Goal: Task Accomplishment & Management: Use online tool/utility

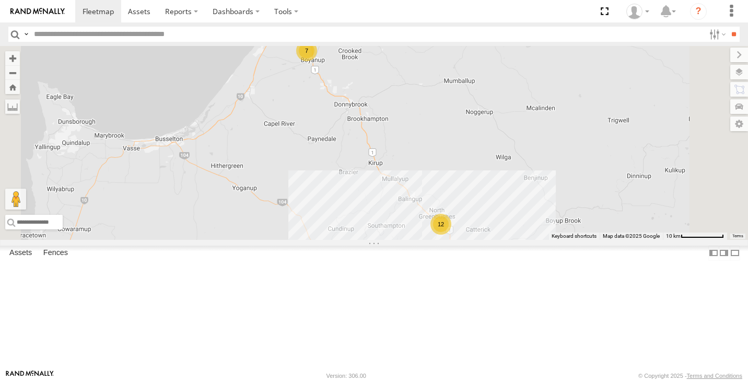
click at [451, 234] on div "12" at bounding box center [440, 224] width 21 height 21
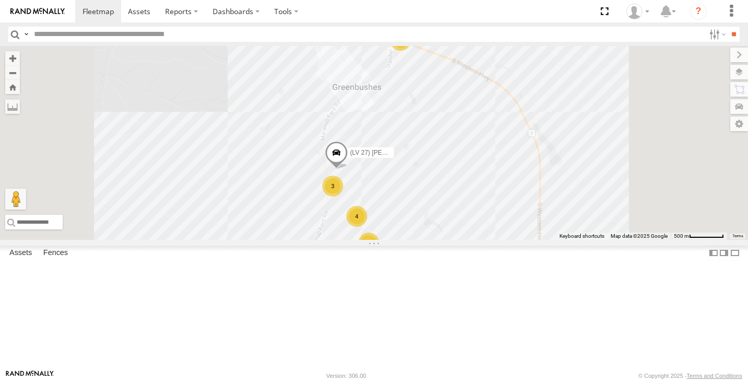
click at [411, 51] on div "2" at bounding box center [400, 40] width 21 height 21
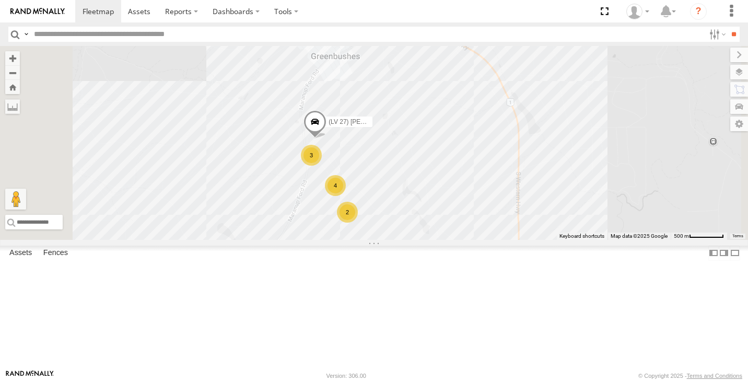
drag, startPoint x: 478, startPoint y: 248, endPoint x: 485, endPoint y: 141, distance: 107.3
click at [485, 140] on div "(LV 27) Reeve Ute 2 2 4 3" at bounding box center [374, 143] width 748 height 194
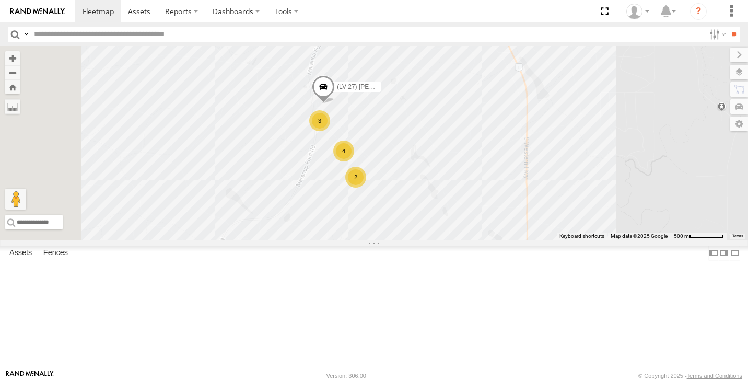
click at [330, 131] on div "3" at bounding box center [319, 120] width 21 height 21
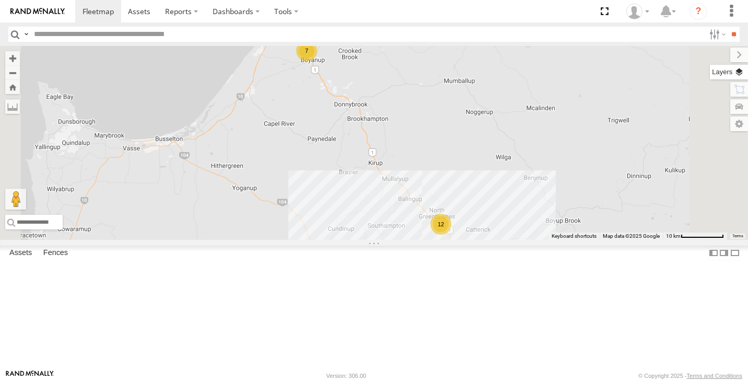
click at [744, 73] on label at bounding box center [729, 72] width 38 height 15
click at [0, 0] on div "Basemaps" at bounding box center [0, 0] width 0 height 0
click at [0, 0] on label at bounding box center [0, 0] width 0 height 0
click at [0, 0] on span "Satellite + Roadmap" at bounding box center [0, 0] width 0 height 0
click at [713, 55] on label at bounding box center [730, 55] width 35 height 15
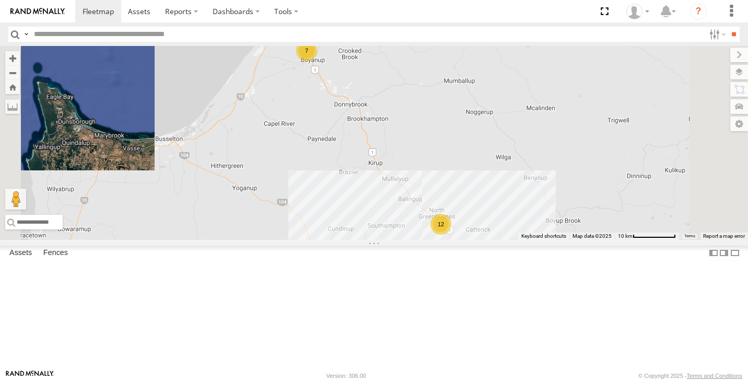
click at [451, 234] on div "12" at bounding box center [440, 224] width 21 height 21
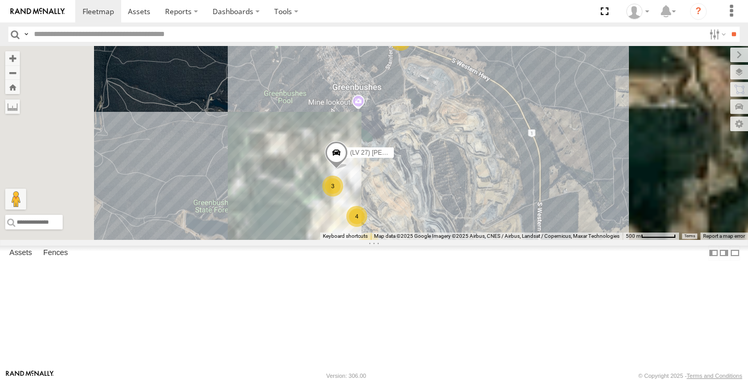
click at [343, 196] on div "3" at bounding box center [332, 185] width 21 height 21
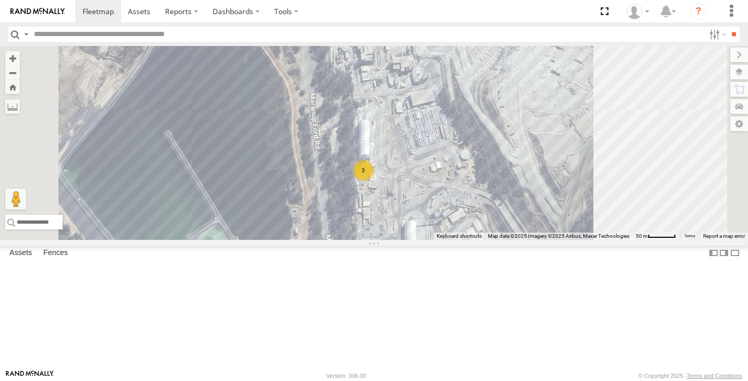
drag, startPoint x: 595, startPoint y: 244, endPoint x: 537, endPoint y: 218, distance: 63.6
click at [537, 218] on div "(LV 27) Reeve Ute 3" at bounding box center [374, 143] width 748 height 194
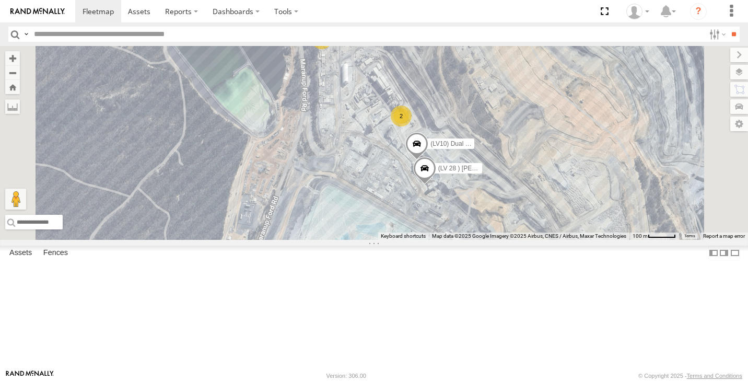
drag, startPoint x: 539, startPoint y: 286, endPoint x: 497, endPoint y: 159, distance: 133.1
click at [498, 159] on div "(LV 27) Reeve Ute (LV10) Dual cab ranger 3 (LV 28 ) Alan dual cab triton 2" at bounding box center [374, 143] width 748 height 194
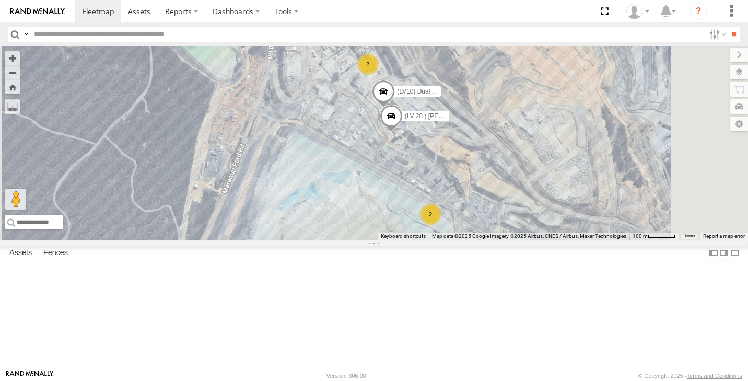
drag, startPoint x: 571, startPoint y: 300, endPoint x: 538, endPoint y: 249, distance: 61.0
click at [539, 240] on div "(LV 27) Reeve Ute (LV10) Dual cab ranger 3 (LV 28 ) Alan dual cab triton 2 2" at bounding box center [374, 143] width 748 height 194
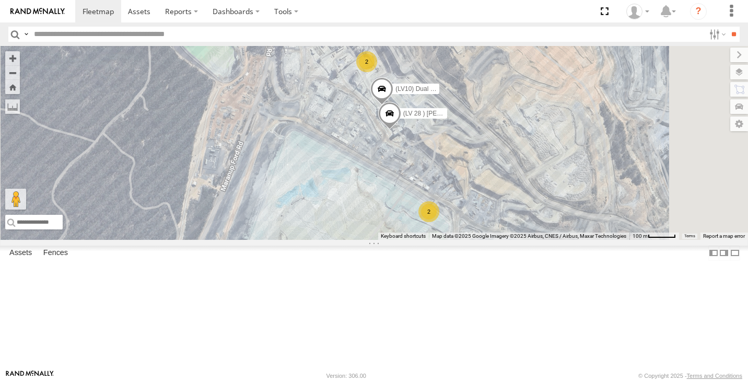
click at [439, 222] on div "2" at bounding box center [428, 211] width 21 height 21
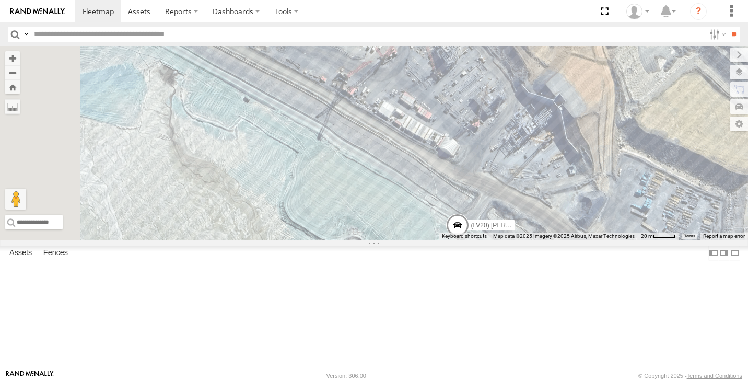
drag, startPoint x: 467, startPoint y: 126, endPoint x: 535, endPoint y: 287, distance: 174.1
click at [535, 240] on div "(LV 27) Reeve Ute (LV10) Dual cab ranger (LV 28 ) Alan dual cab triton (LV20) T…" at bounding box center [374, 143] width 748 height 194
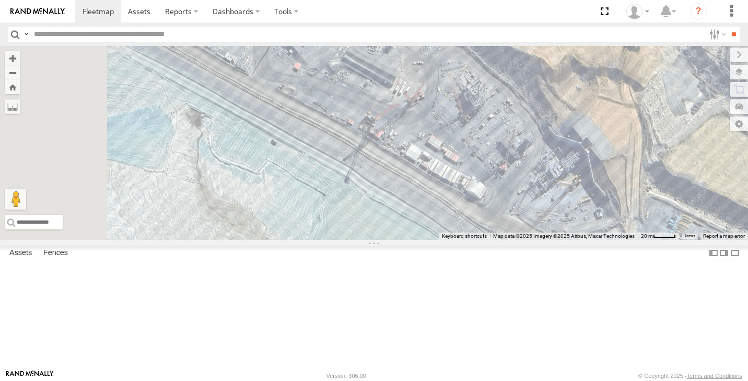
drag, startPoint x: 492, startPoint y: 202, endPoint x: 503, endPoint y: 213, distance: 15.1
click at [503, 213] on div "(LV 27) Reeve Ute (LV10) Dual cab ranger (LV 28 ) Alan dual cab triton (LV20) T…" at bounding box center [374, 143] width 748 height 194
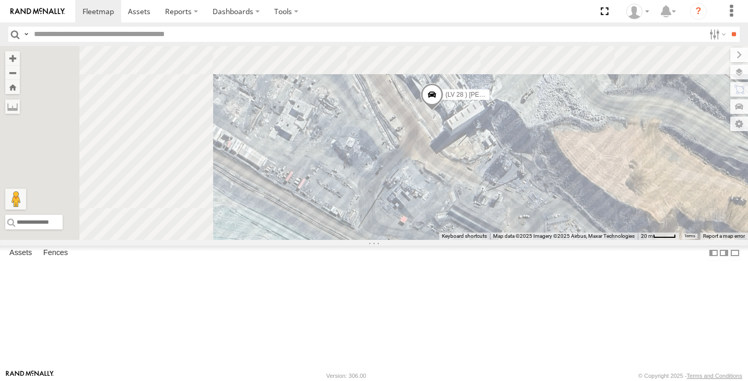
drag, startPoint x: 474, startPoint y: 138, endPoint x: 579, endPoint y: 302, distance: 195.4
click at [577, 240] on div "(LV 27) Reeve Ute (LV10) Dual cab ranger (LV 28 ) Alan dual cab triton (LV20) T…" at bounding box center [374, 143] width 748 height 194
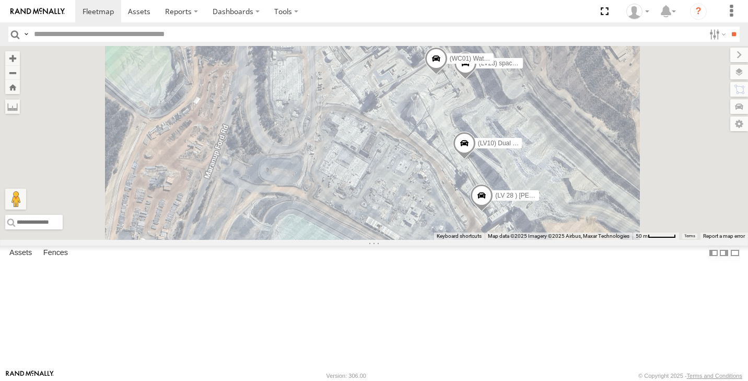
drag, startPoint x: 528, startPoint y: 144, endPoint x: 514, endPoint y: 190, distance: 47.6
click at [513, 190] on div "(LV 27) Reeve Ute (LV10) Dual cab ranger (LV 28 ) Alan dual cab triton (LV20) T…" at bounding box center [374, 143] width 748 height 194
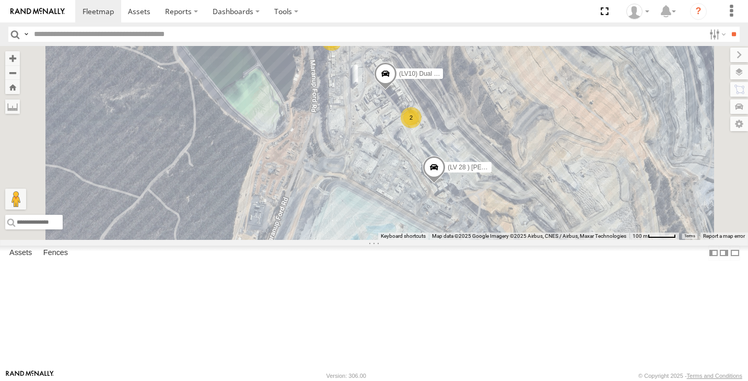
drag, startPoint x: 534, startPoint y: 236, endPoint x: 504, endPoint y: 205, distance: 42.8
click at [504, 205] on div "(LV10) Dual cab ranger (LV 28 ) Alan dual cab triton 2 3 2 (LV 27) Reeve Ute" at bounding box center [374, 143] width 748 height 194
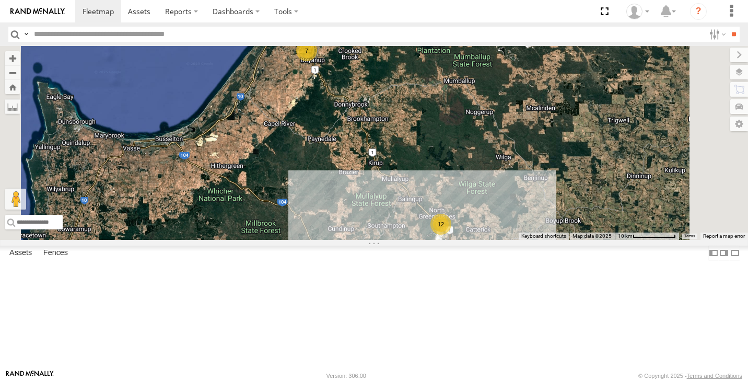
click at [451, 234] on div "12" at bounding box center [440, 224] width 21 height 21
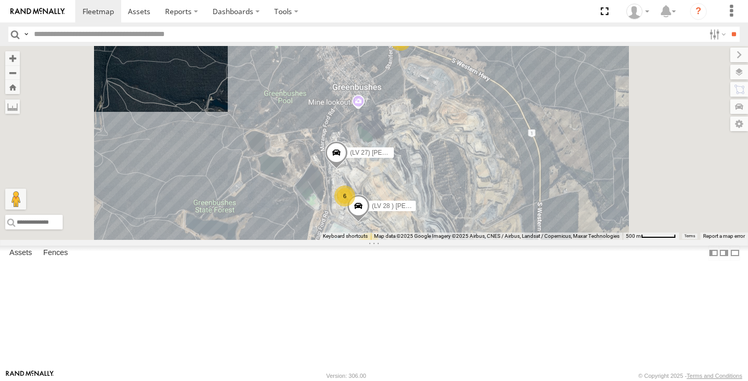
click at [355, 206] on div "6" at bounding box center [344, 195] width 21 height 21
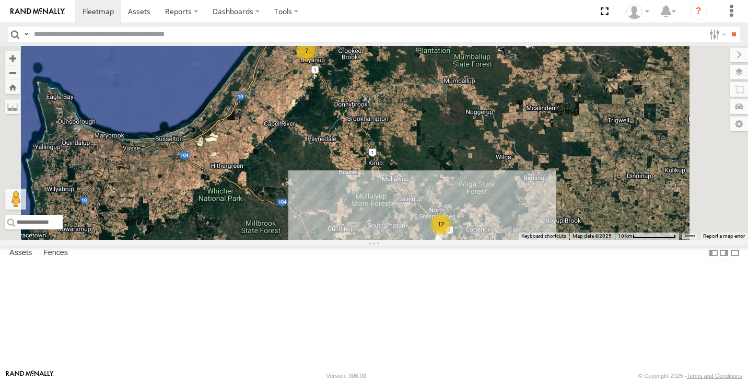
click at [451, 234] on div "12" at bounding box center [440, 224] width 21 height 21
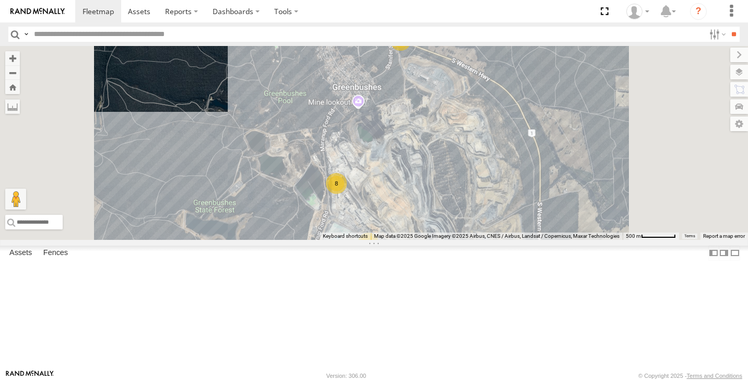
click at [379, 253] on div "2" at bounding box center [368, 242] width 21 height 21
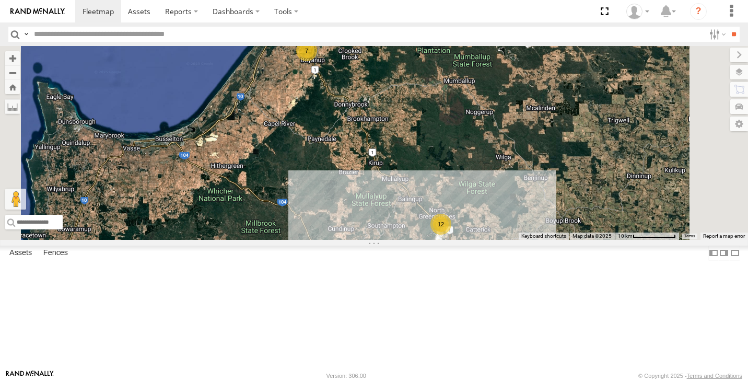
click at [451, 234] on div "12" at bounding box center [440, 224] width 21 height 21
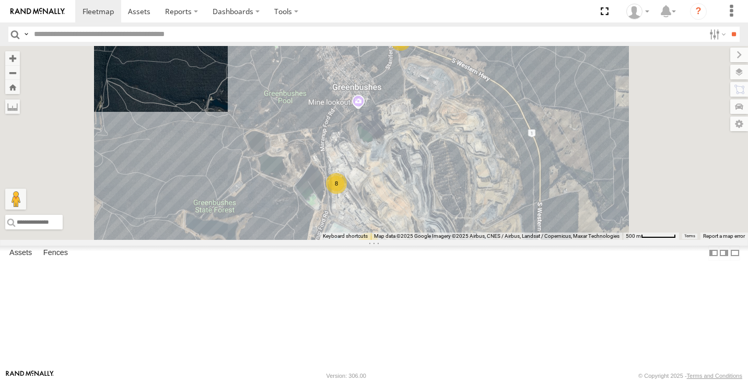
click at [379, 253] on div "2" at bounding box center [368, 242] width 21 height 21
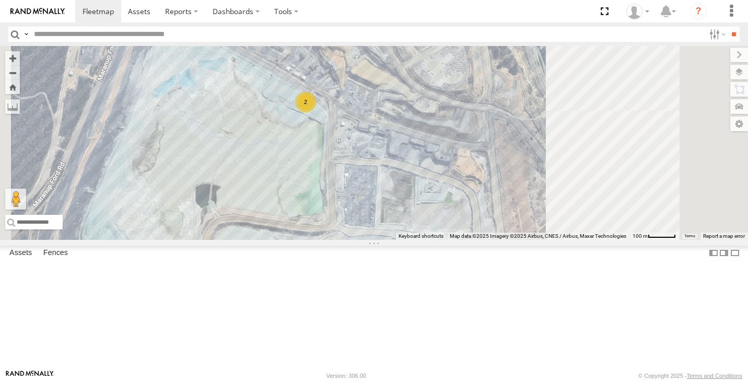
drag, startPoint x: 390, startPoint y: 143, endPoint x: 418, endPoint y: 176, distance: 43.7
click at [405, 162] on div "2" at bounding box center [374, 143] width 748 height 194
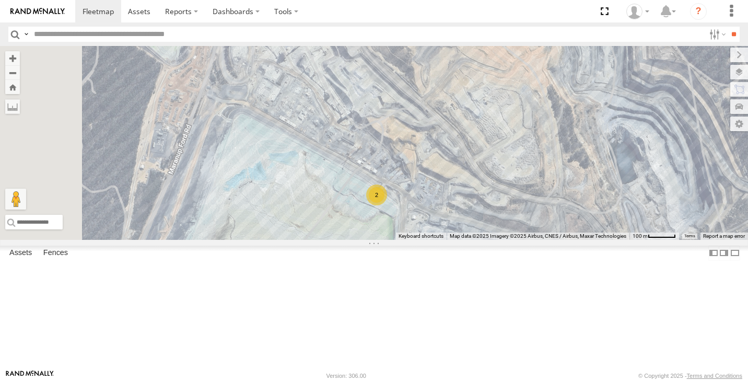
drag, startPoint x: 383, startPoint y: 142, endPoint x: 410, endPoint y: 192, distance: 57.3
click at [409, 190] on div "2 (LV 28 ) Alan dual cab triton (WC01) Water Truck" at bounding box center [374, 143] width 748 height 194
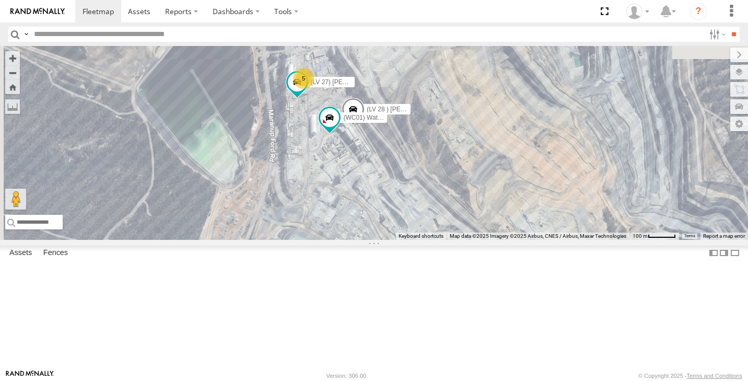
drag, startPoint x: 449, startPoint y: 197, endPoint x: 438, endPoint y: 225, distance: 29.8
click at [438, 225] on div "2 (LV 28 ) Alan dual cab triton (WC01) Water Truck 5 (LV 27) Reeve Ute" at bounding box center [374, 143] width 748 height 194
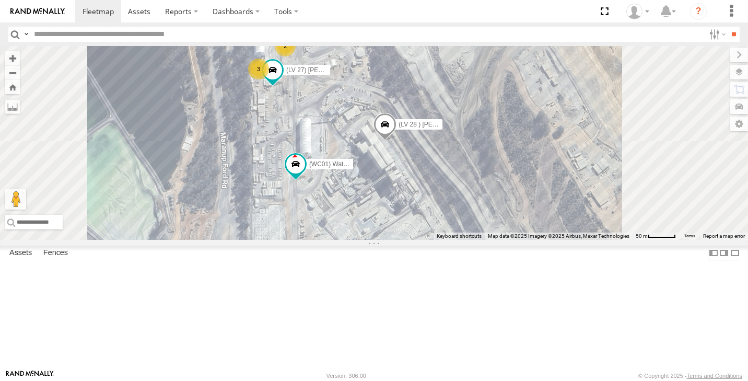
click at [296, 56] on div "2" at bounding box center [285, 46] width 21 height 21
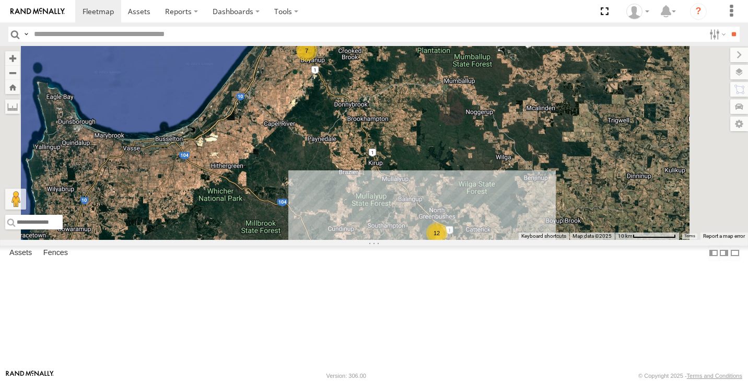
click at [447, 243] on div "12" at bounding box center [436, 232] width 21 height 21
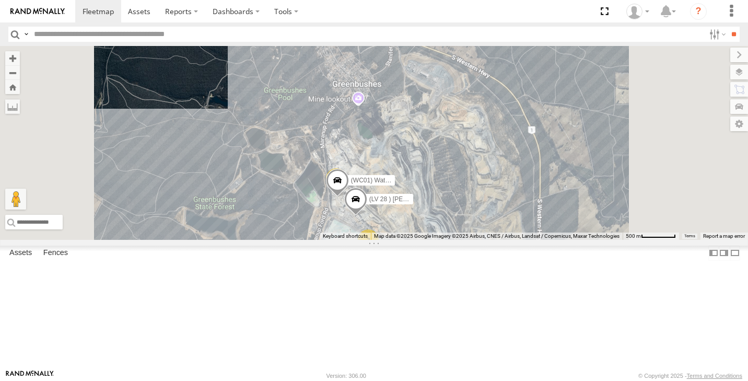
click at [349, 197] on span at bounding box center [337, 183] width 23 height 28
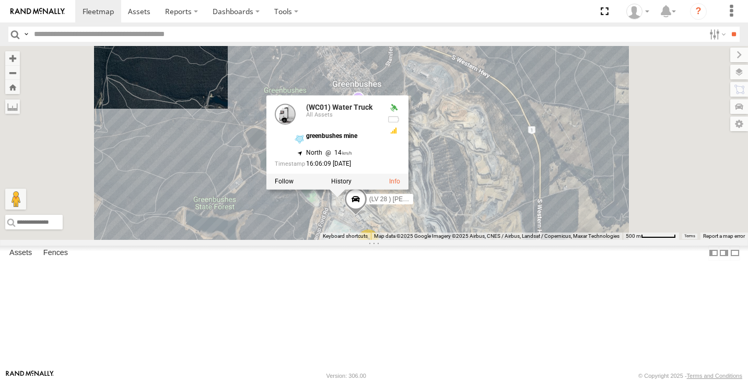
click at [438, 240] on div "7 2 (LV22) Dan Ute (LV 28 ) Alan dual cab triton (WC01) Water Truck (WC01) Wate…" at bounding box center [374, 143] width 748 height 194
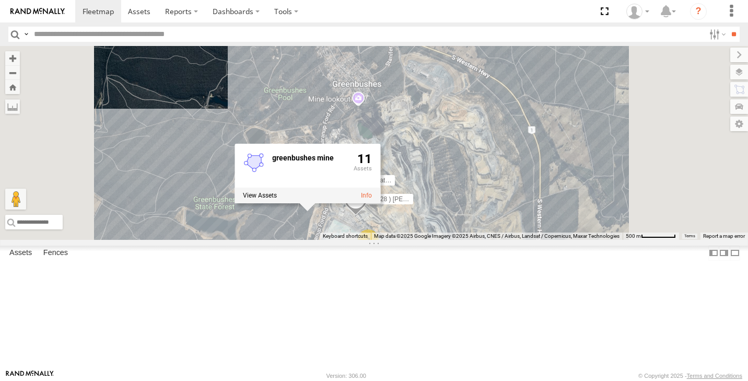
click at [404, 139] on div "7 2 (LV22) Dan Ute (LV 28 ) Alan dual cab triton (WC01) Water Truck greenbushes…" at bounding box center [374, 143] width 748 height 194
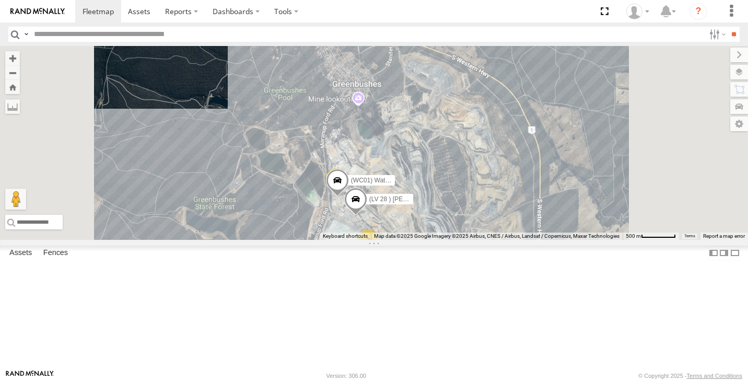
click at [349, 197] on span at bounding box center [337, 183] width 23 height 28
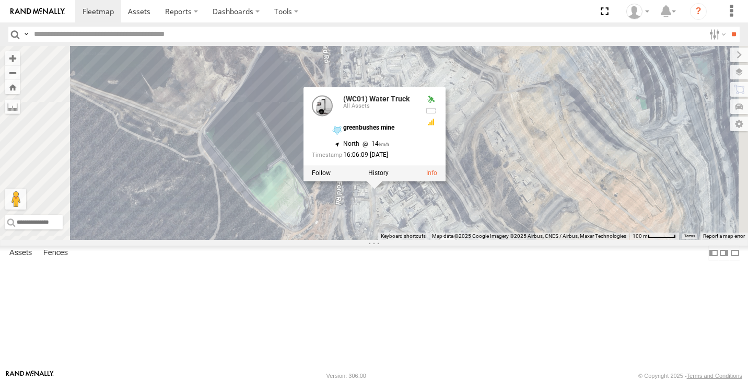
click at [450, 123] on div "(LV22) Dan Ute (LV 28 ) Alan dual cab triton (WC01) Water Truck (WC01) Water Tr…" at bounding box center [374, 143] width 748 height 194
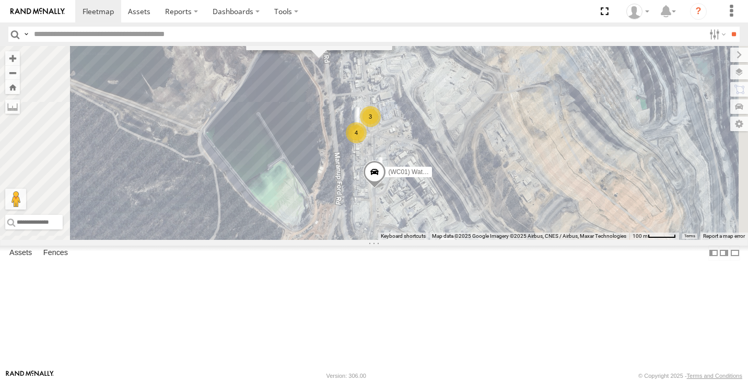
click at [367, 143] on div "4" at bounding box center [356, 132] width 21 height 21
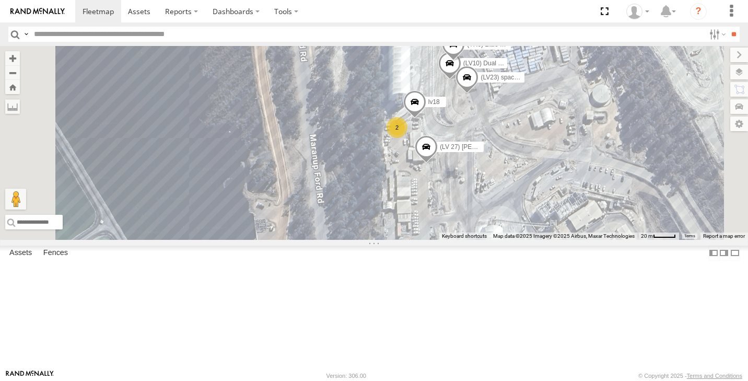
drag, startPoint x: 654, startPoint y: 150, endPoint x: 649, endPoint y: 182, distance: 32.8
click at [650, 182] on div "(LV22) Dan Ute (LV 28 ) Alan dual cab triton (WC01) Water Truck lv18 (LV 27) Re…" at bounding box center [374, 143] width 748 height 194
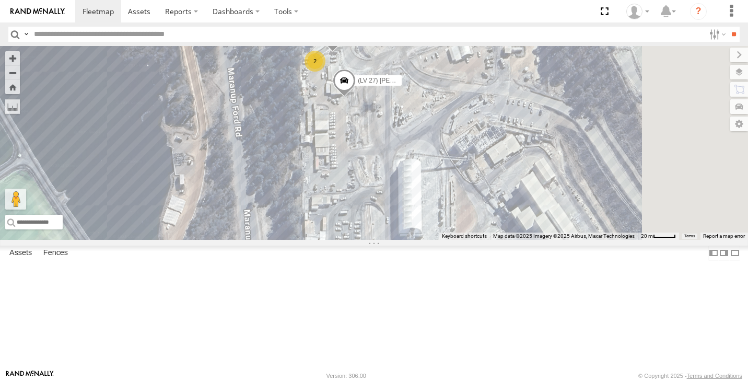
drag, startPoint x: 619, startPoint y: 245, endPoint x: 516, endPoint y: 151, distance: 139.3
click at [516, 152] on div "(LV22) Dan Ute (LV 28 ) Alan dual cab triton (WC01) Water Truck lv18 (LV 27) Re…" at bounding box center [374, 143] width 748 height 194
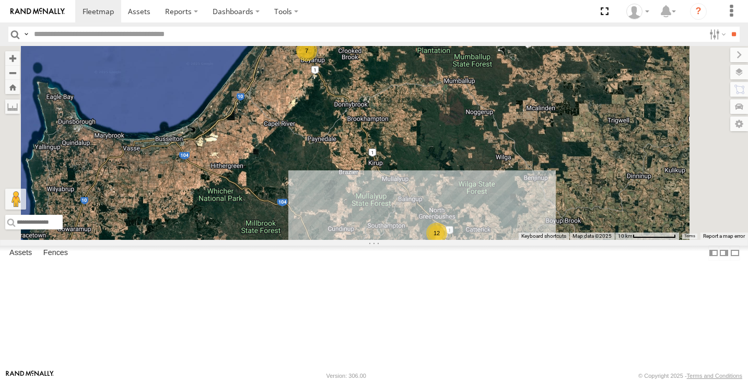
click at [447, 243] on div "12" at bounding box center [436, 232] width 21 height 21
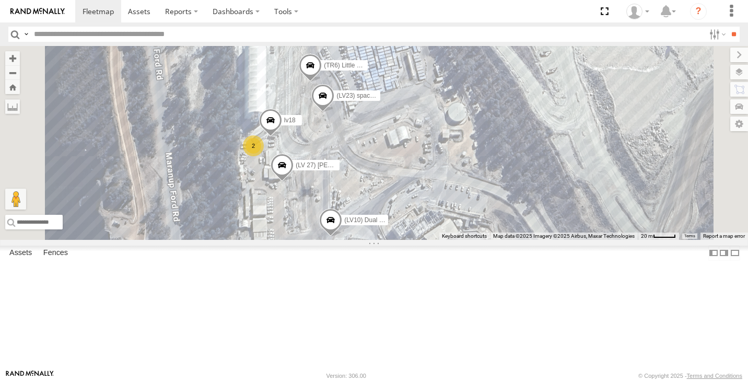
drag, startPoint x: 551, startPoint y: 285, endPoint x: 484, endPoint y: 143, distance: 156.5
click at [484, 143] on div "(LV22) [PERSON_NAME] (LV 28 ) [PERSON_NAME] dual cab triton (WC01) Water Truck …" at bounding box center [374, 143] width 748 height 194
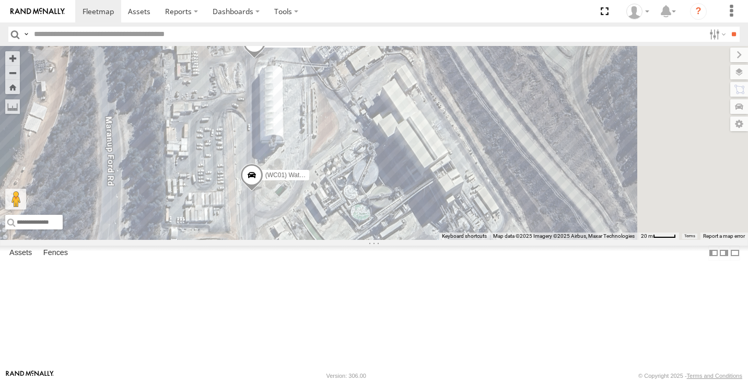
drag, startPoint x: 468, startPoint y: 264, endPoint x: 463, endPoint y: 154, distance: 109.8
click at [463, 154] on div "(LV22) [PERSON_NAME] (LV 28 ) [PERSON_NAME] dual cab triton (WC01) Water Truck …" at bounding box center [374, 143] width 748 height 194
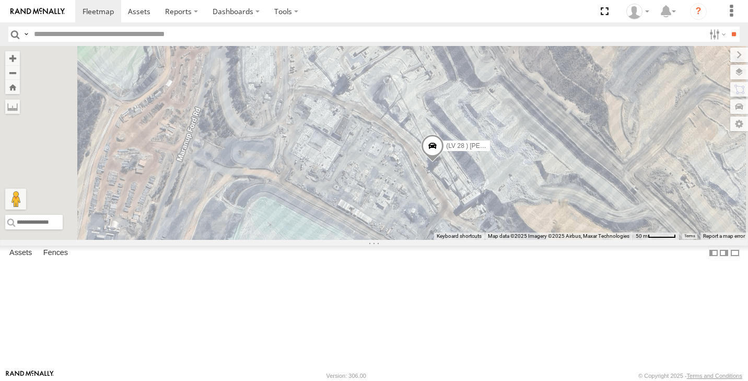
drag, startPoint x: 467, startPoint y: 206, endPoint x: 474, endPoint y: 267, distance: 61.5
click at [474, 240] on div "(LV22) [PERSON_NAME] (LV 28 ) [PERSON_NAME] dual cab triton (WC01) Water Truck …" at bounding box center [374, 143] width 748 height 194
